Goal: Check status

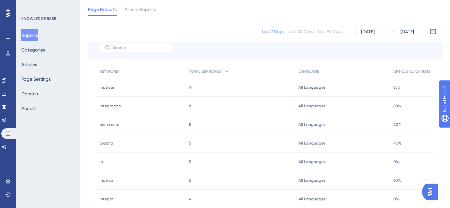
scroll to position [300, 0]
click at [131, 15] on div at bounding box center [140, 15] width 31 height 1
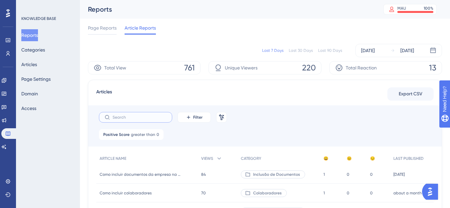
click at [153, 120] on input "text" at bounding box center [140, 117] width 54 height 5
click at [199, 119] on span "Filter" at bounding box center [197, 117] width 9 height 5
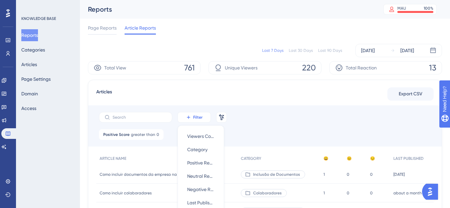
scroll to position [66, 0]
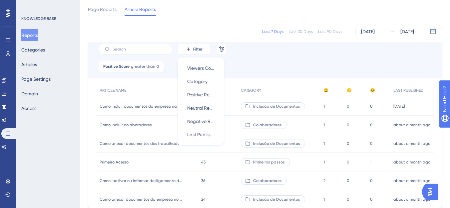
click at [89, 82] on div "Articles Export CSV Filter Viewers Count Viewers Count Category Category Positi…" at bounding box center [265, 112] width 354 height 200
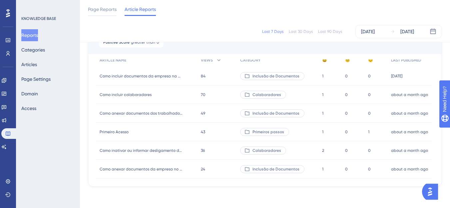
scroll to position [0, 0]
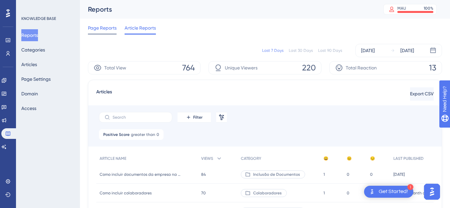
click at [106, 34] on div at bounding box center [102, 34] width 29 height 1
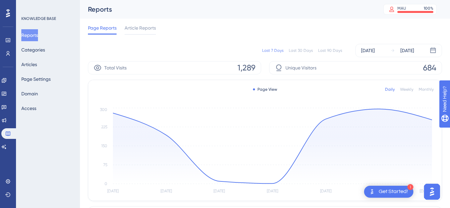
click at [332, 55] on div "Last 7 Days Last 30 Days Last 90 Days [DATE] [DATE]" at bounding box center [265, 50] width 354 height 13
click at [332, 53] on div "Last 90 Days" at bounding box center [330, 50] width 24 height 5
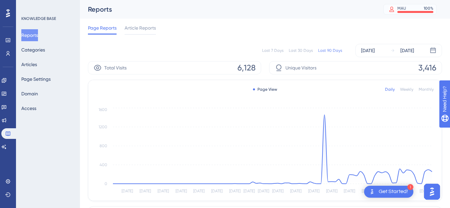
click at [421, 15] on div "Reports MAU 100 % Click to see add-on and upgrade options" at bounding box center [265, 9] width 370 height 19
click at [421, 14] on div "MAU 100 %" at bounding box center [409, 9] width 53 height 11
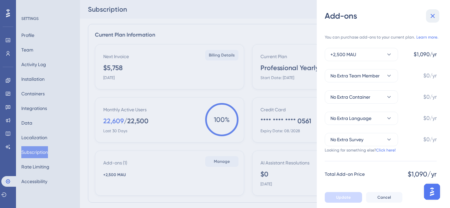
click at [434, 18] on icon at bounding box center [433, 16] width 4 height 4
